Goal: Task Accomplishment & Management: Complete application form

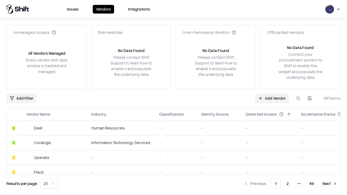
click at [272, 98] on link "Add Vendor" at bounding box center [272, 99] width 34 height 10
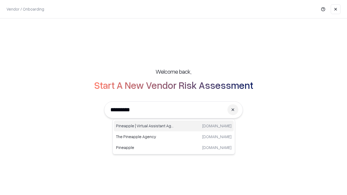
click at [174, 126] on div "Pineapple | Virtual Assistant Agency [DOMAIN_NAME]" at bounding box center [174, 126] width 120 height 11
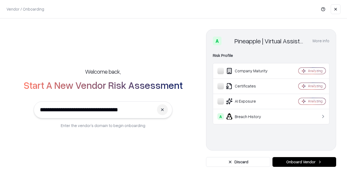
type input "**********"
click at [304, 162] on button "Onboard Vendor" at bounding box center [304, 162] width 64 height 10
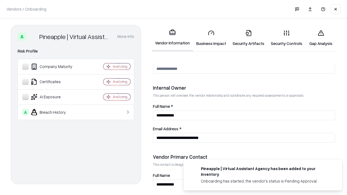
scroll to position [281, 0]
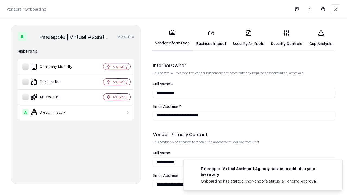
click at [211, 38] on link "Business Impact" at bounding box center [211, 37] width 36 height 25
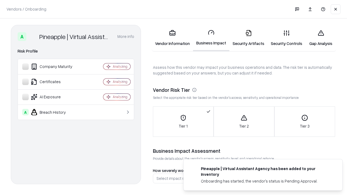
click at [248, 38] on link "Security Artifacts" at bounding box center [248, 37] width 38 height 25
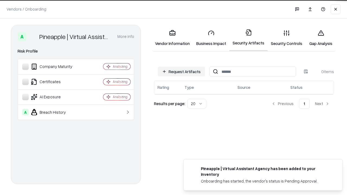
click at [181, 71] on button "Request Artifacts" at bounding box center [181, 72] width 47 height 10
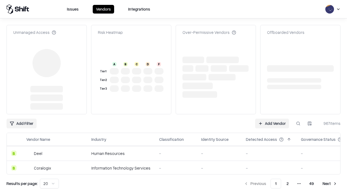
click at [272, 119] on link "Add Vendor" at bounding box center [272, 124] width 34 height 10
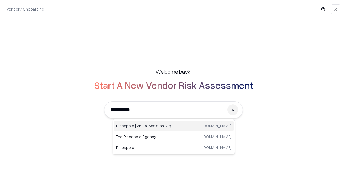
click at [174, 126] on div "Pineapple | Virtual Assistant Agency [DOMAIN_NAME]" at bounding box center [174, 126] width 120 height 11
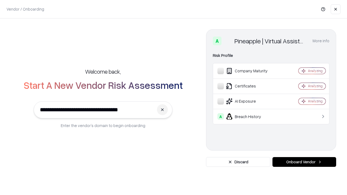
type input "**********"
click at [304, 162] on button "Onboard Vendor" at bounding box center [304, 162] width 64 height 10
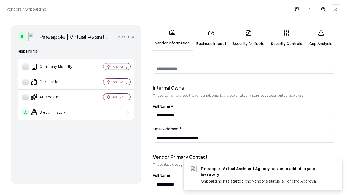
scroll to position [281, 0]
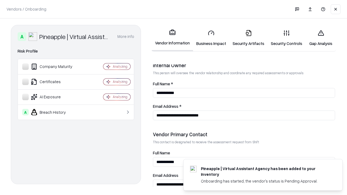
click at [321, 38] on link "Gap Analysis" at bounding box center [320, 37] width 31 height 25
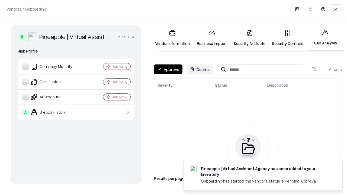
click at [168, 69] on button "Approve" at bounding box center [168, 70] width 28 height 10
